Goal: Answer question/provide support: Share knowledge or assist other users

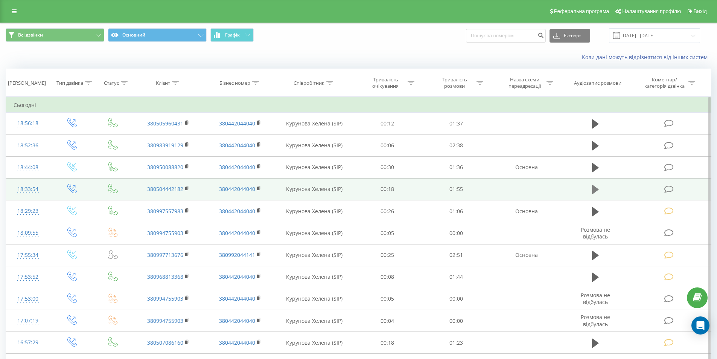
click at [596, 190] on icon at bounding box center [595, 189] width 7 height 9
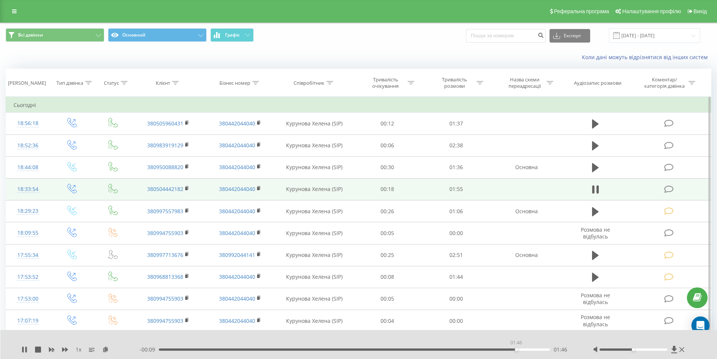
click at [516, 349] on div "01:46" at bounding box center [354, 349] width 391 height 2
click at [512, 348] on div "01:45" at bounding box center [354, 349] width 391 height 2
click at [484, 349] on div "01:47" at bounding box center [354, 349] width 391 height 2
drag, startPoint x: 668, startPoint y: 189, endPoint x: 634, endPoint y: 199, distance: 35.4
click at [668, 189] on icon at bounding box center [668, 189] width 9 height 8
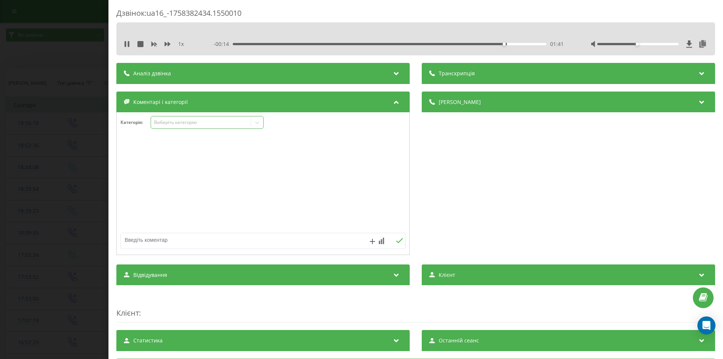
click at [197, 123] on div "Виберіть категорію" at bounding box center [201, 122] width 94 height 6
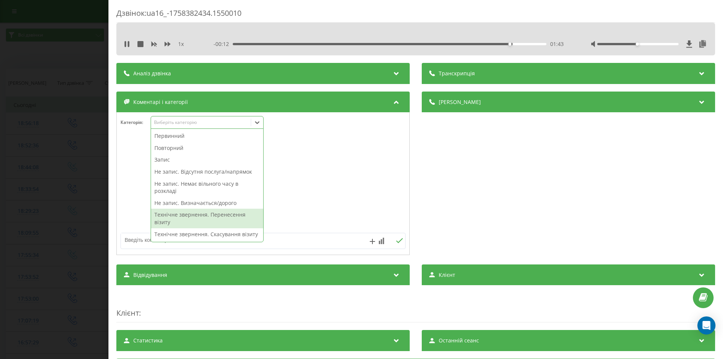
click at [222, 218] on div "Технічне звернення. Перенесення візиту" at bounding box center [207, 217] width 112 height 19
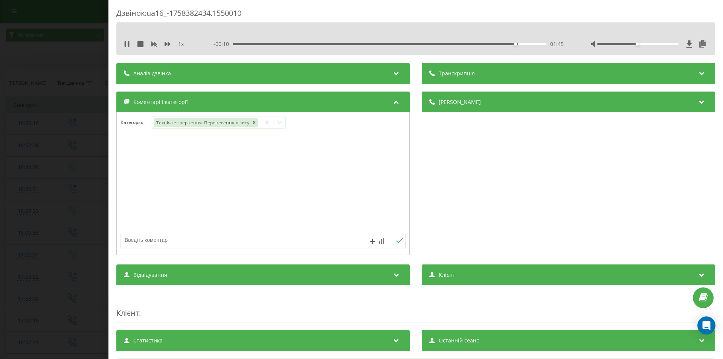
click at [63, 208] on div "Дзвінок : ua16_-1758382434.1550010 1 x - 00:10 01:45 01:45 Транскрипція Для AI-…" at bounding box center [361, 179] width 723 height 359
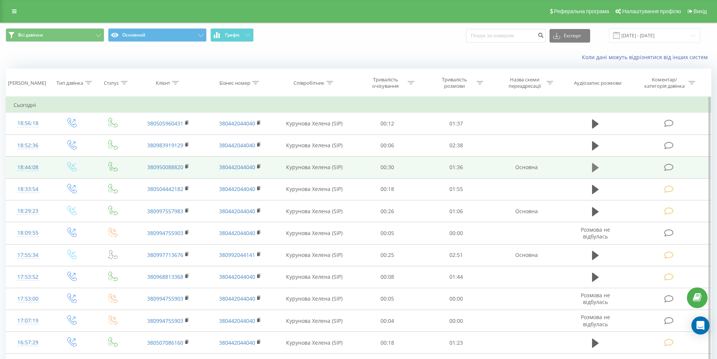
click at [594, 168] on icon at bounding box center [595, 167] width 7 height 9
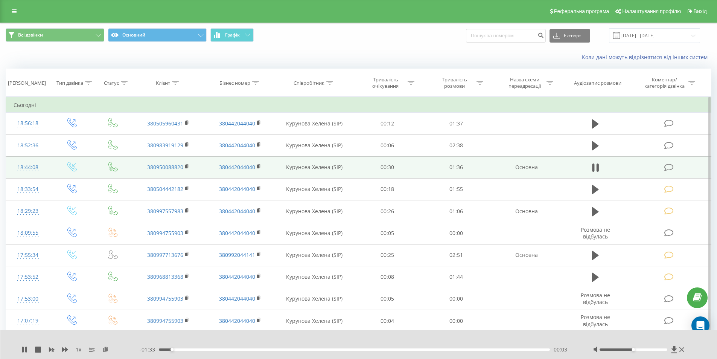
click at [500, 349] on div "00:03" at bounding box center [354, 349] width 391 height 2
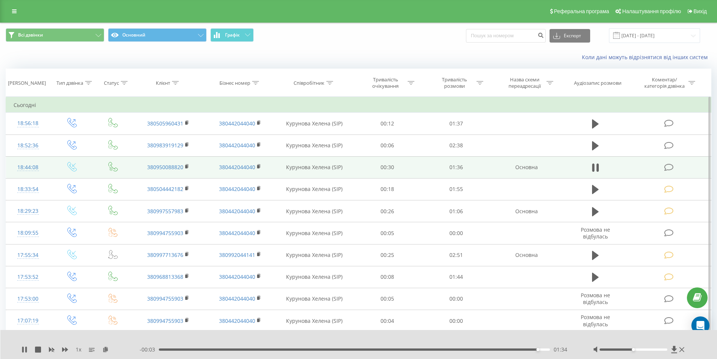
click at [499, 350] on div "01:34" at bounding box center [354, 349] width 391 height 2
click at [490, 349] on div "01:28" at bounding box center [354, 349] width 391 height 2
click at [472, 348] on div "01:17" at bounding box center [354, 349] width 391 height 2
click at [666, 167] on icon at bounding box center [668, 167] width 9 height 8
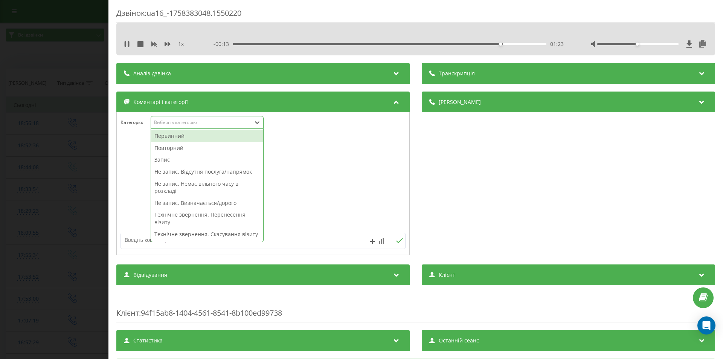
click at [187, 122] on div "Виберіть категорію" at bounding box center [201, 122] width 94 height 6
drag, startPoint x: 192, startPoint y: 172, endPoint x: 196, endPoint y: 176, distance: 6.0
click at [192, 173] on div "Не запис. Відсутня послуга/напрямок" at bounding box center [207, 172] width 112 height 12
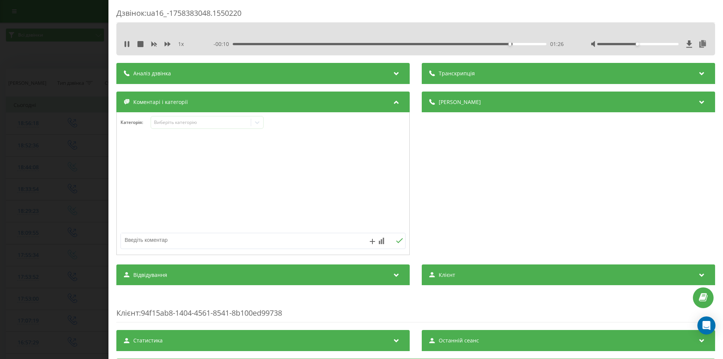
click at [289, 239] on textarea at bounding box center [234, 240] width 227 height 14
type textarea "дитячий стоматолог"
click at [398, 240] on icon at bounding box center [399, 240] width 7 height 5
click at [66, 176] on div "Дзвінок : ua16_-1758383048.1550220 1 x 00:00 01:37 01:37 Транскрипція Для AI-ан…" at bounding box center [361, 179] width 723 height 359
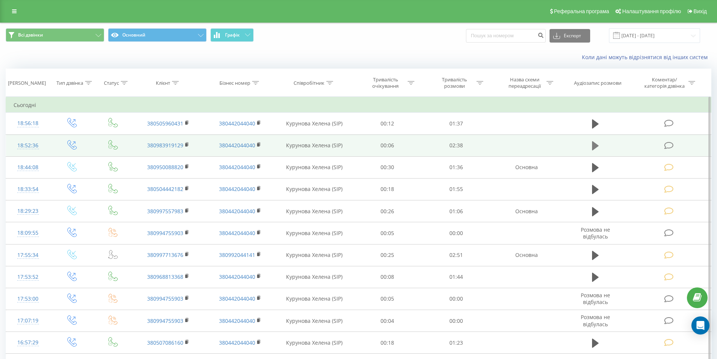
click at [596, 144] on icon at bounding box center [595, 145] width 7 height 9
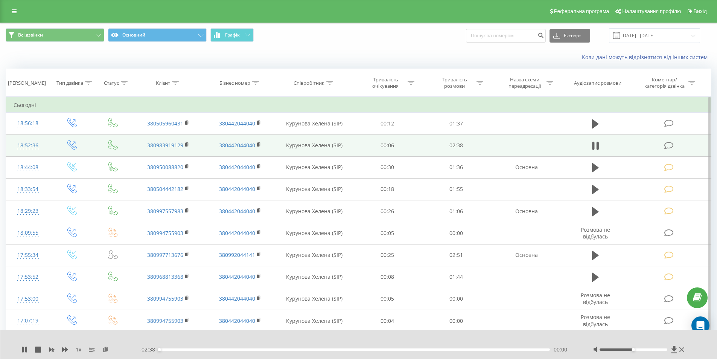
click at [502, 349] on div "00:00" at bounding box center [354, 349] width 391 height 2
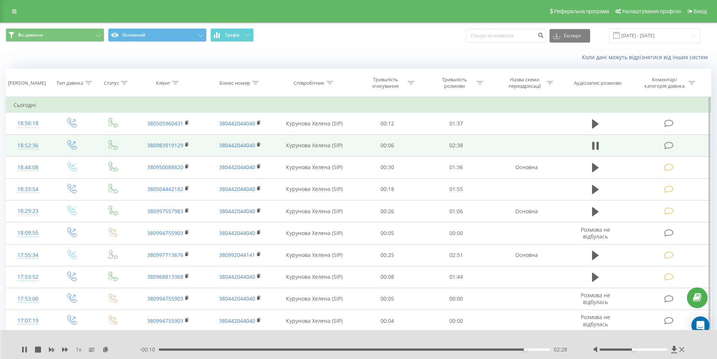
drag, startPoint x: 668, startPoint y: 146, endPoint x: 316, endPoint y: 151, distance: 351.9
click at [668, 146] on icon at bounding box center [668, 145] width 9 height 8
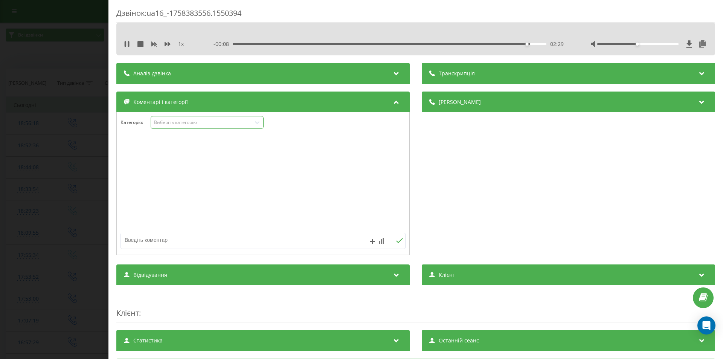
click at [175, 122] on div "Виберіть категорію" at bounding box center [201, 122] width 94 height 6
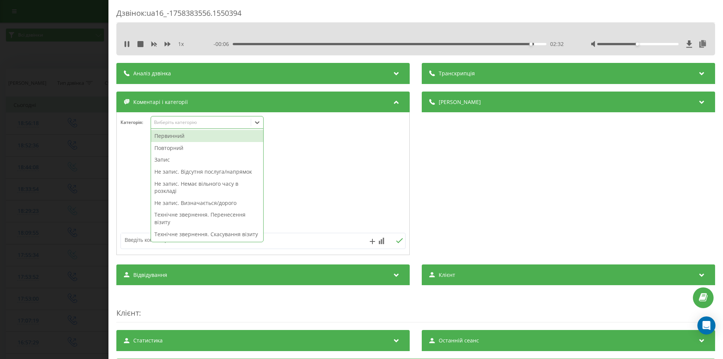
click at [193, 170] on div "Не запис. Відсутня послуга/напрямок" at bounding box center [207, 172] width 112 height 12
click at [306, 233] on textarea at bounding box center [234, 240] width 227 height 14
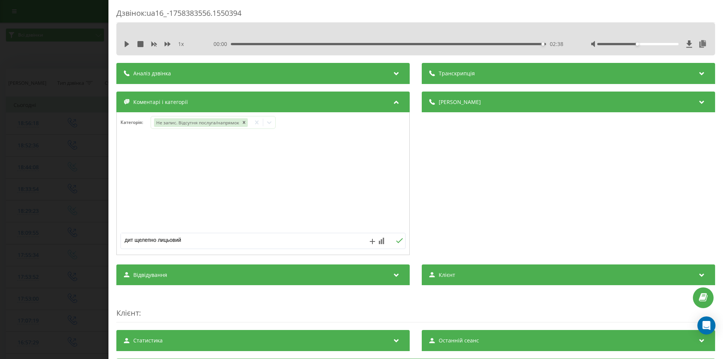
type textarea "дит щелепно лицьовий х"
click at [397, 241] on icon at bounding box center [399, 240] width 7 height 5
click at [64, 186] on div "Дзвінок : ua16_-1758383556.1550394 1 x 00:00 02:38 02:38 Транскрипція Для AI-ан…" at bounding box center [361, 179] width 723 height 359
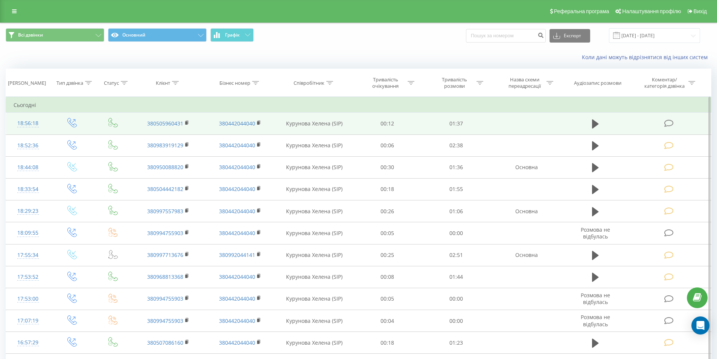
click at [668, 123] on icon at bounding box center [668, 123] width 9 height 8
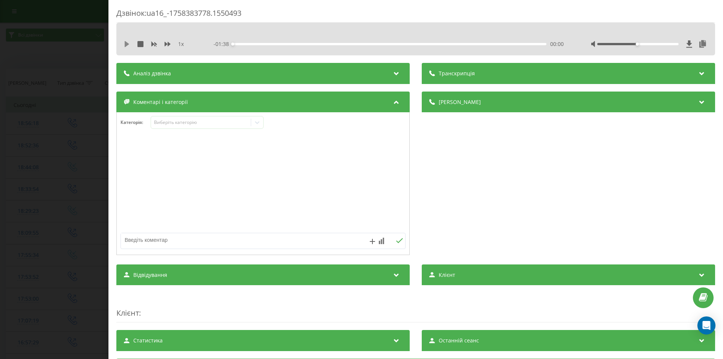
click at [125, 42] on icon at bounding box center [127, 44] width 5 height 6
click at [495, 45] on div "- 01:36 00:01 00:01" at bounding box center [388, 44] width 350 height 8
click at [493, 44] on div "00:01" at bounding box center [389, 44] width 313 height 2
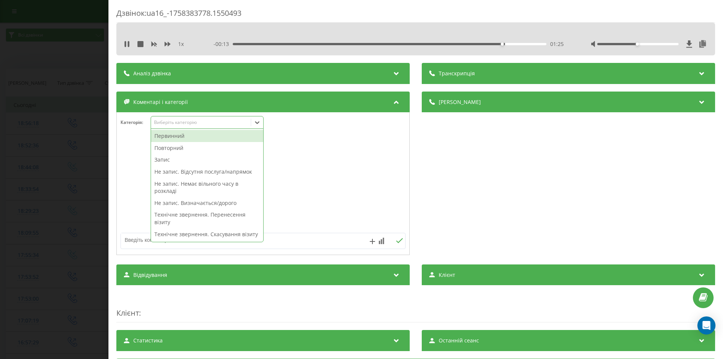
click at [160, 118] on div "Виберіть категорію" at bounding box center [207, 122] width 113 height 13
click at [193, 184] on div "Не запис. Немає вільного часу в розкладі" at bounding box center [207, 187] width 112 height 19
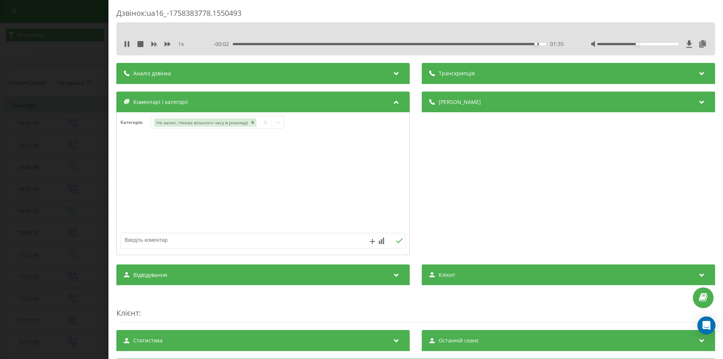
click at [306, 243] on textarea at bounding box center [234, 240] width 227 height 14
type textarea "стоматолог троєщина"
click at [396, 241] on icon at bounding box center [399, 240] width 7 height 5
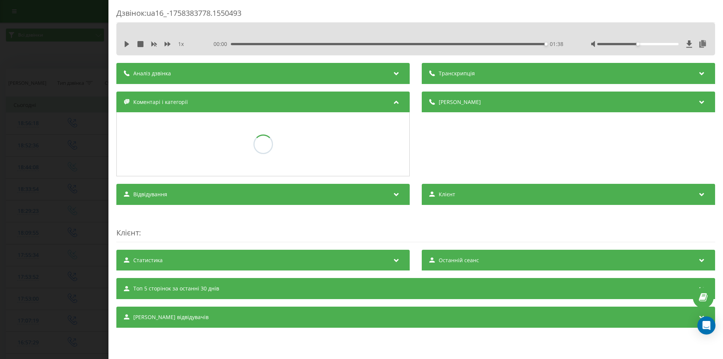
click at [110, 170] on div "Дзвінок : ua16_-1758383778.1550493 1 x 00:00 01:38 01:38 Транскрипція Для AI-ан…" at bounding box center [415, 175] width 614 height 350
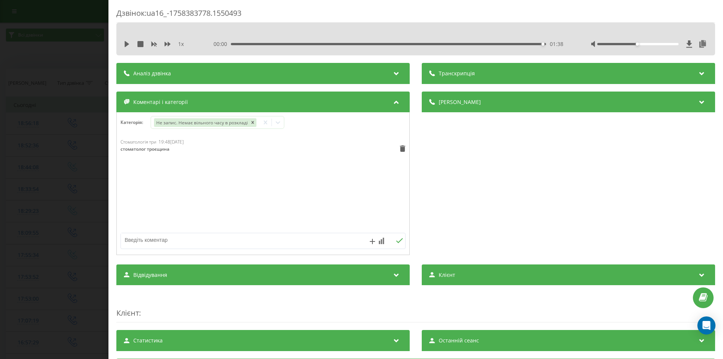
click at [77, 170] on div "Дзвінок : ua16_-1758383778.1550493 1 x 00:00 01:38 01:38 Транскрипція Для AI-ан…" at bounding box center [361, 179] width 723 height 359
